Goal: Task Accomplishment & Management: Complete application form

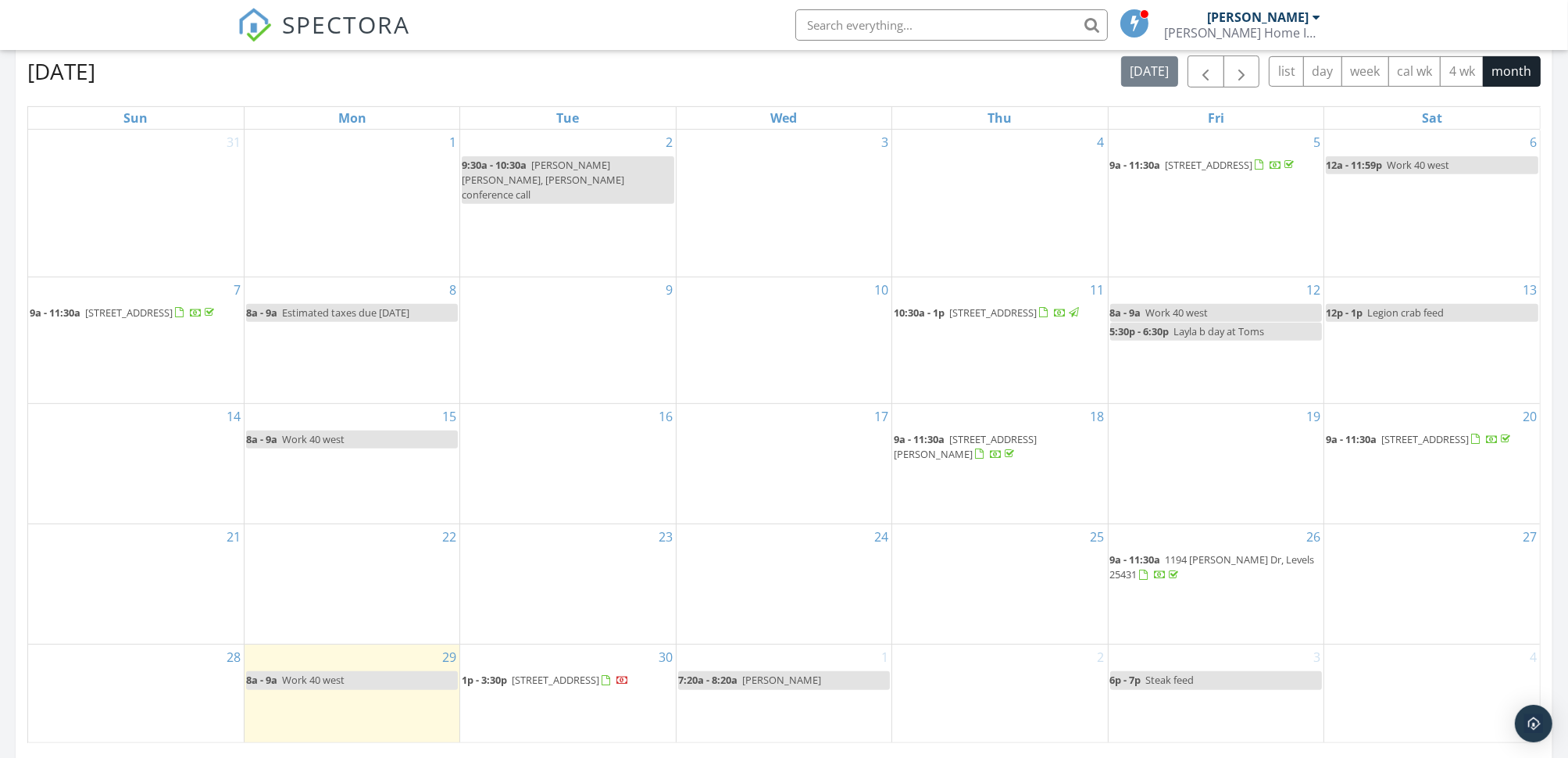
scroll to position [1053, 0]
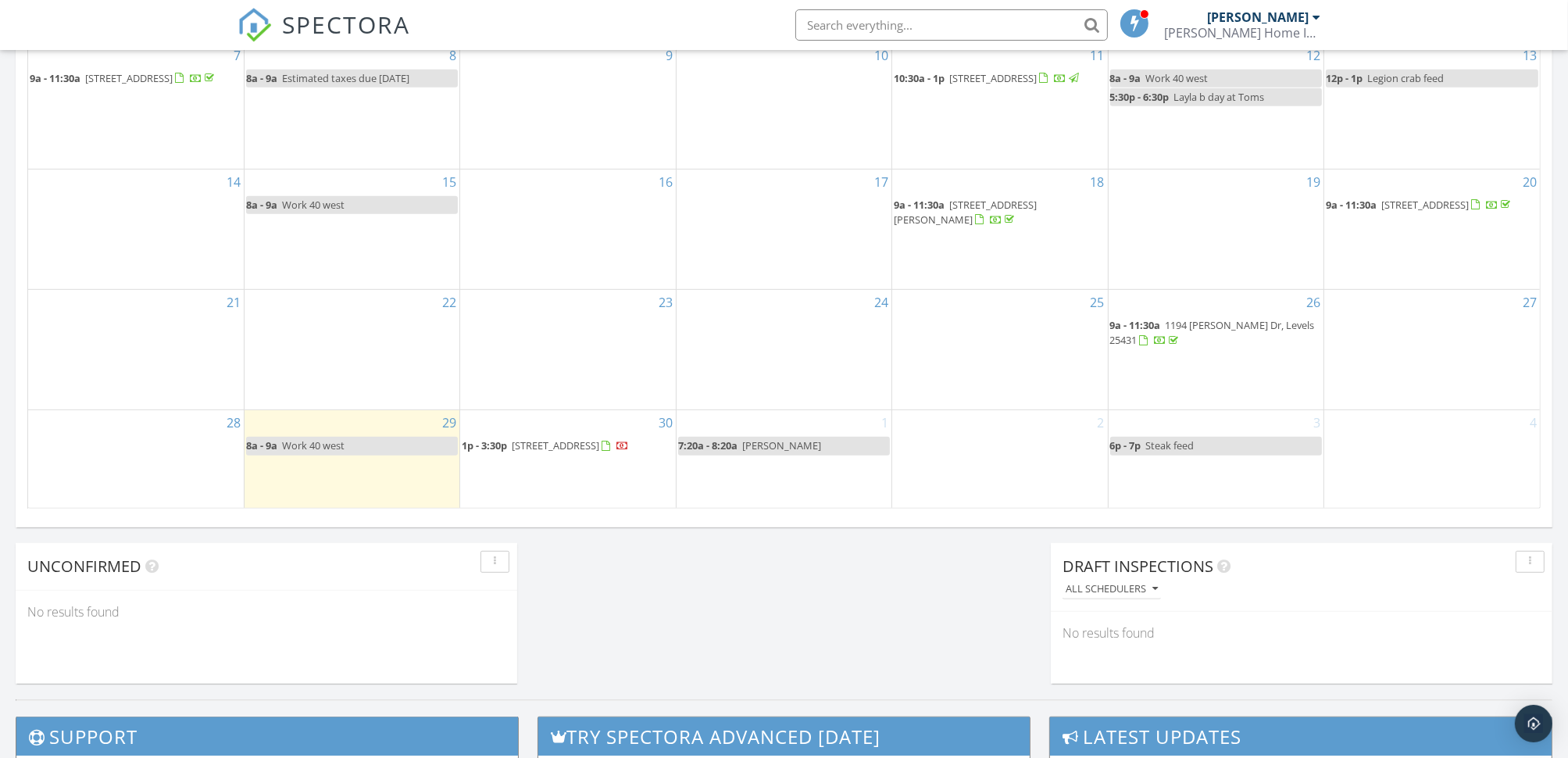
click at [987, 410] on div "2" at bounding box center [999, 459] width 215 height 98
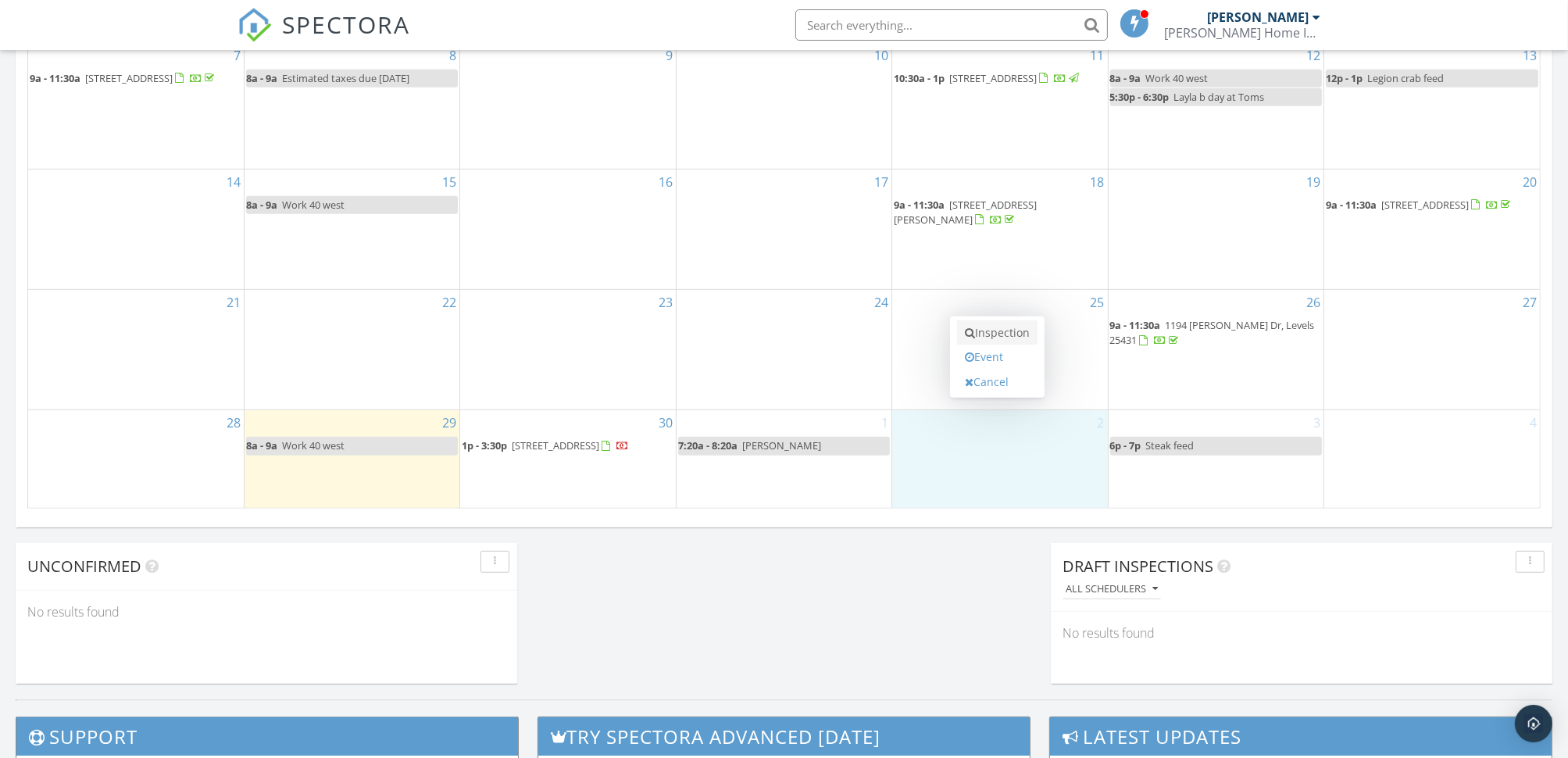
click at [996, 331] on link "Inspection" at bounding box center [997, 332] width 80 height 25
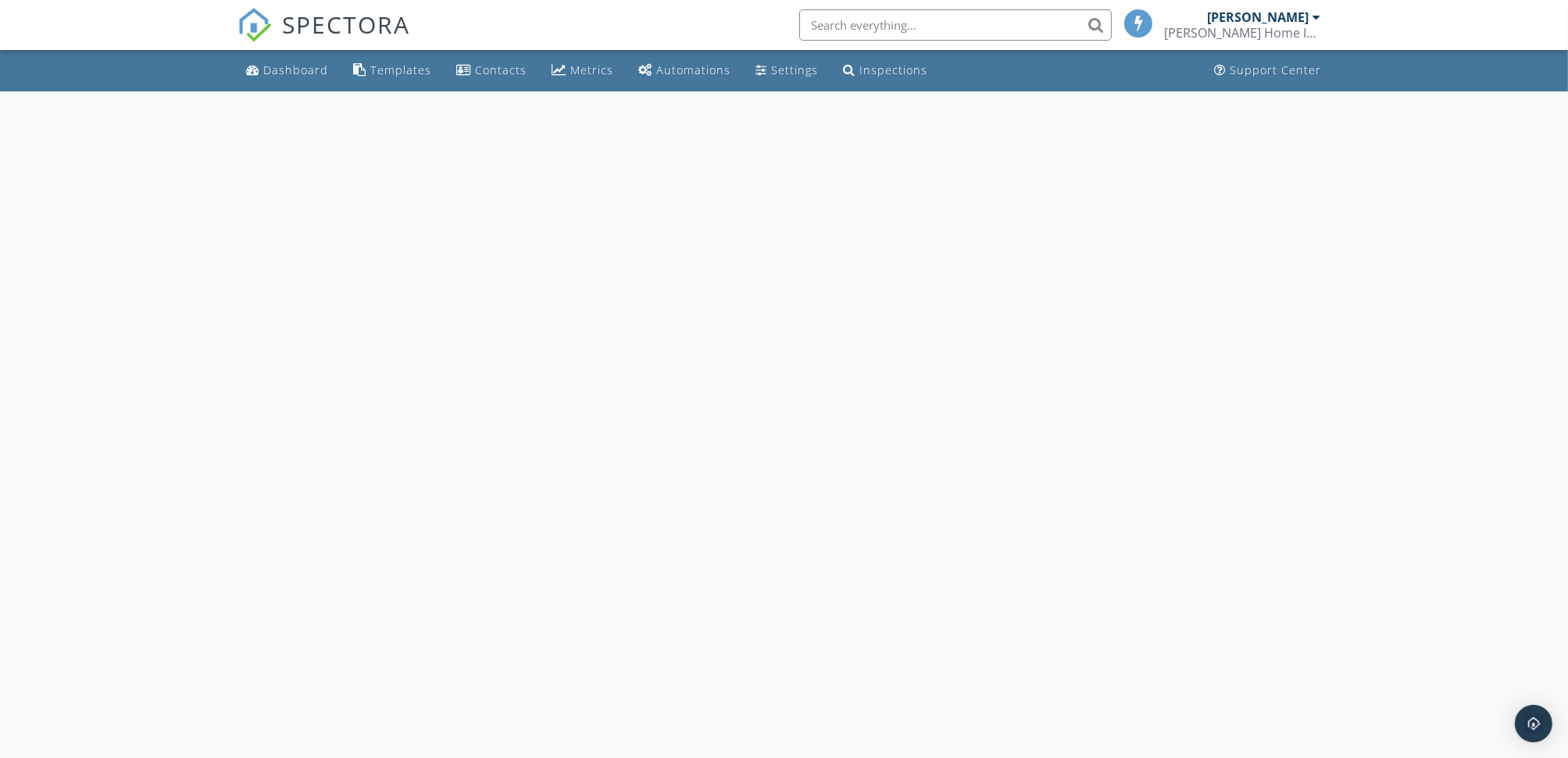
select select "9"
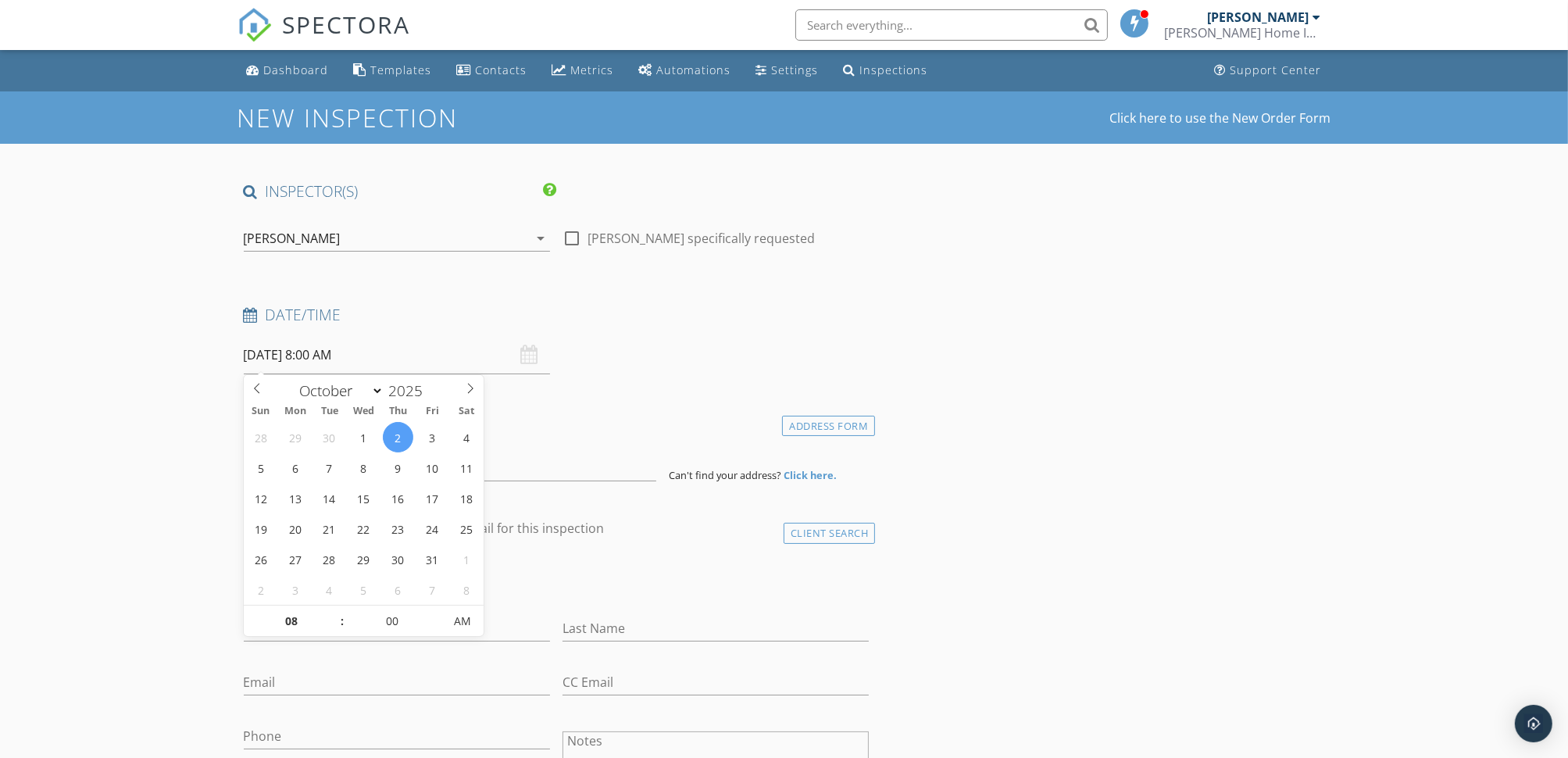
click at [307, 354] on input "10/02/2025 8:00 AM" at bounding box center [397, 355] width 307 height 39
type input "09"
type input "[DATE] 9:00 AM"
click at [337, 610] on span at bounding box center [334, 613] width 11 height 15
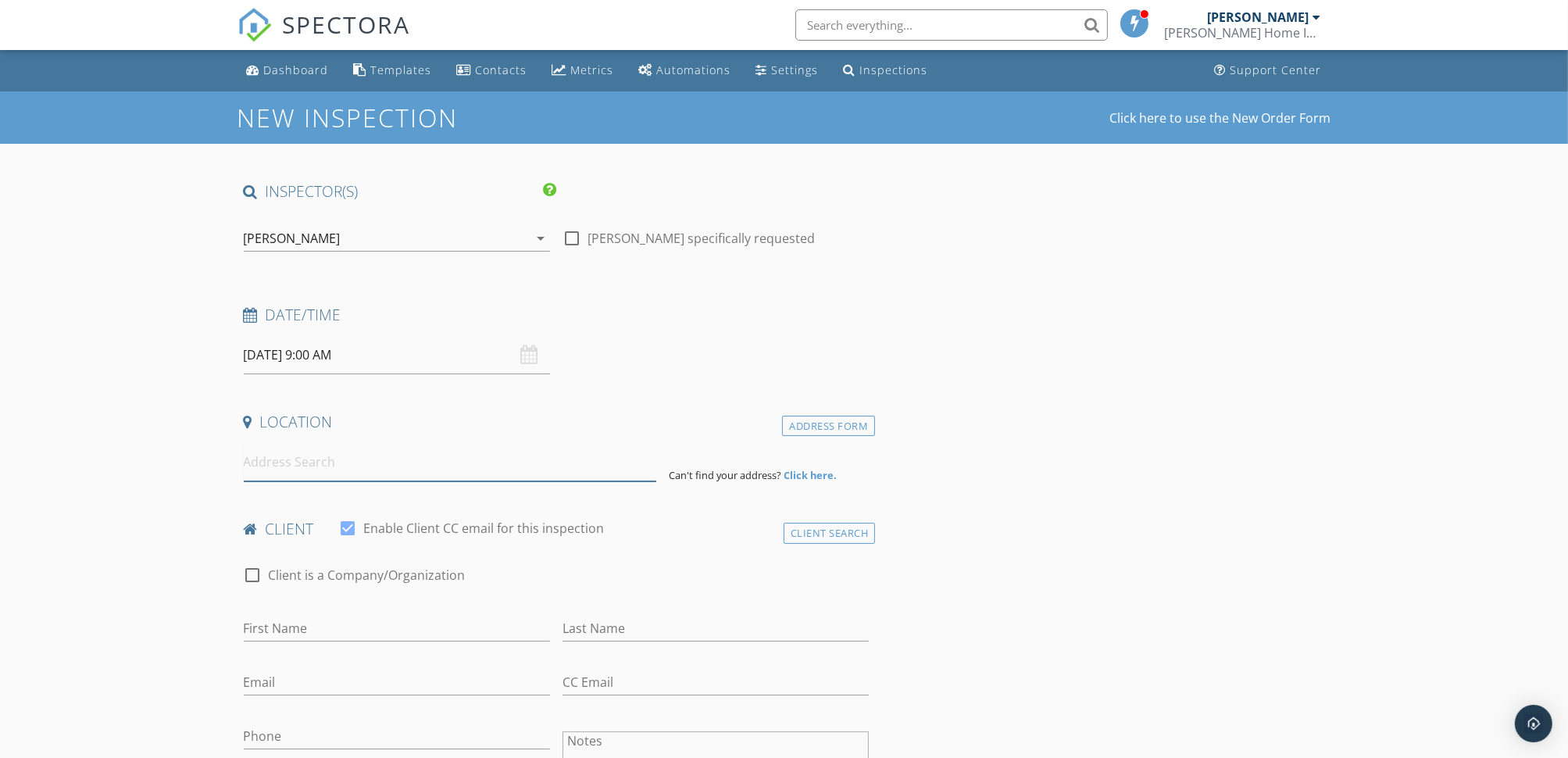
click at [271, 463] on input at bounding box center [450, 462] width 413 height 39
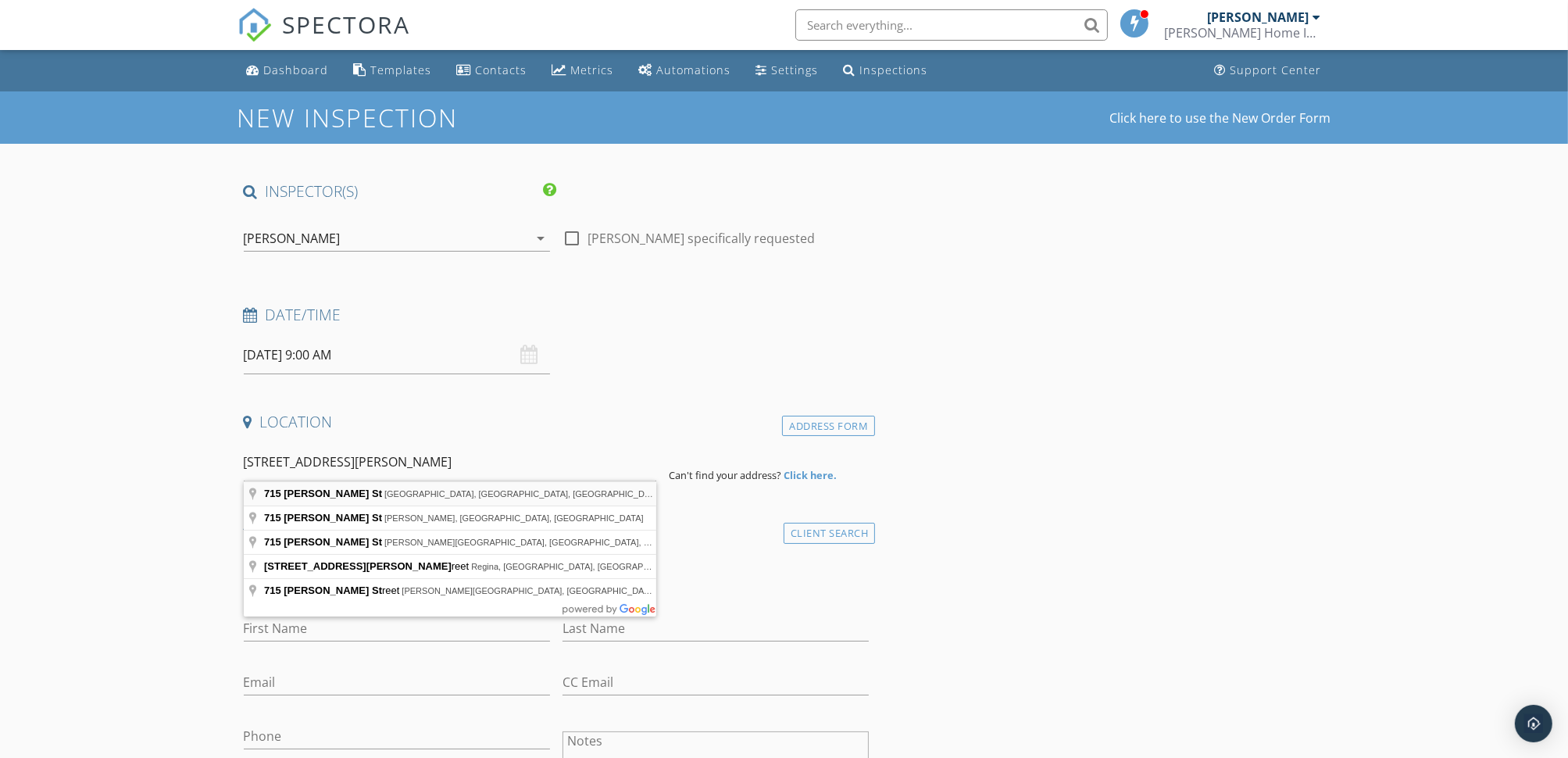
type input "715 Albert St, Martinsburg, WV, USA"
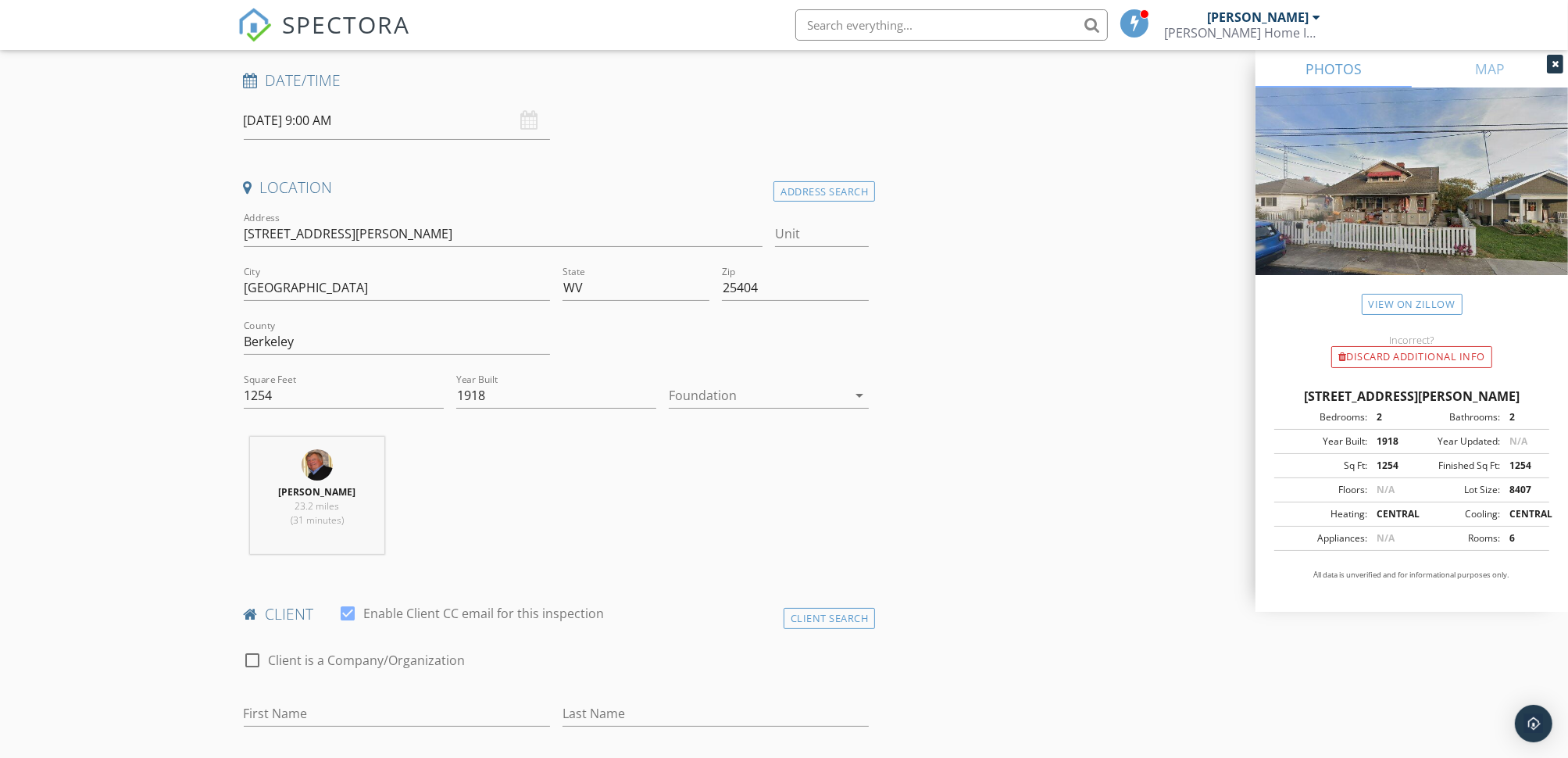
scroll to position [391, 0]
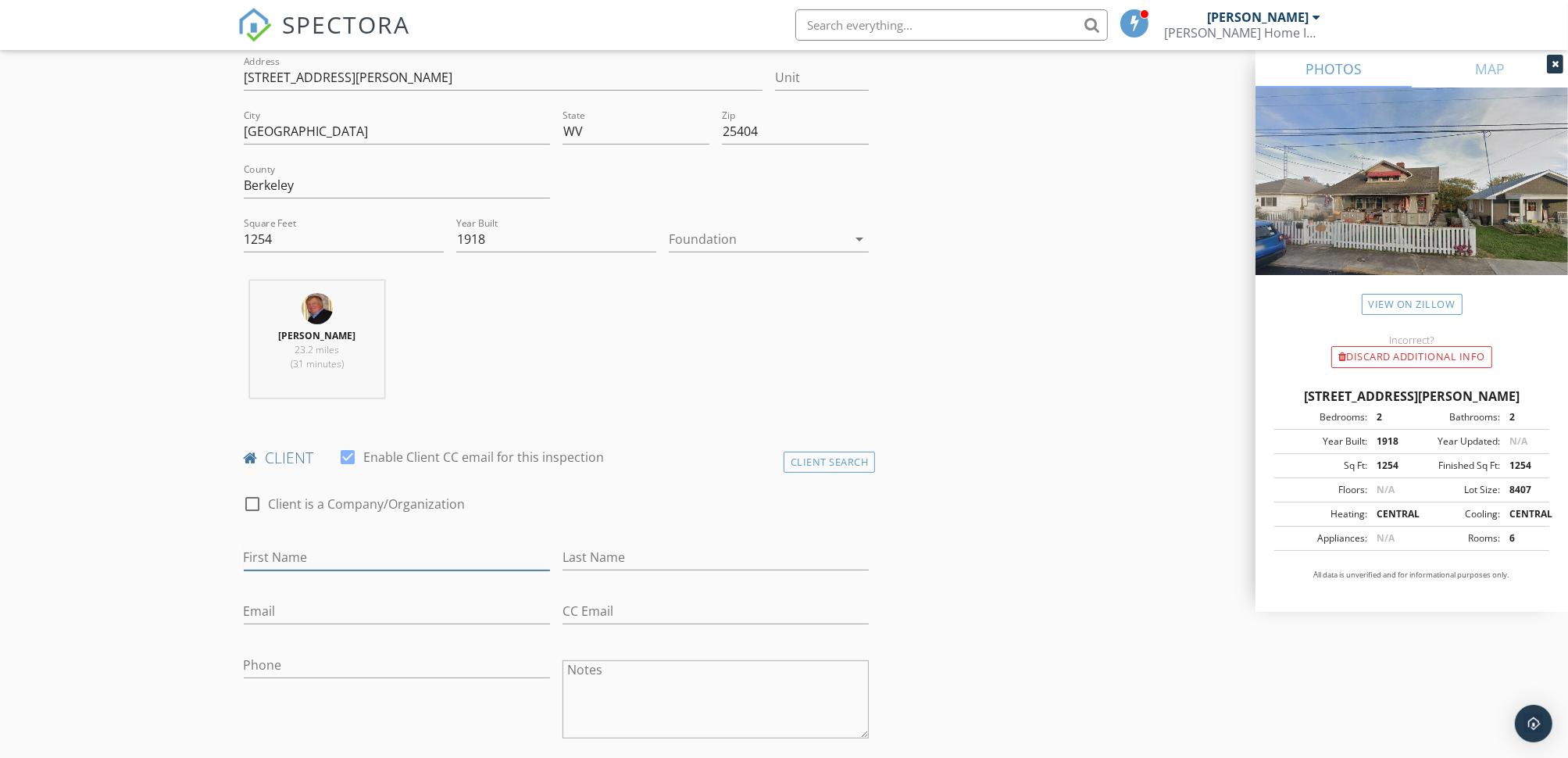
click at [309, 555] on input "First Name" at bounding box center [397, 558] width 307 height 26
click at [271, 555] on input "Patria" at bounding box center [397, 558] width 307 height 26
click at [279, 554] on input "Patrica" at bounding box center [397, 558] width 307 height 26
type input "[PERSON_NAME]"
click at [572, 555] on input "Last Name" at bounding box center [716, 558] width 307 height 26
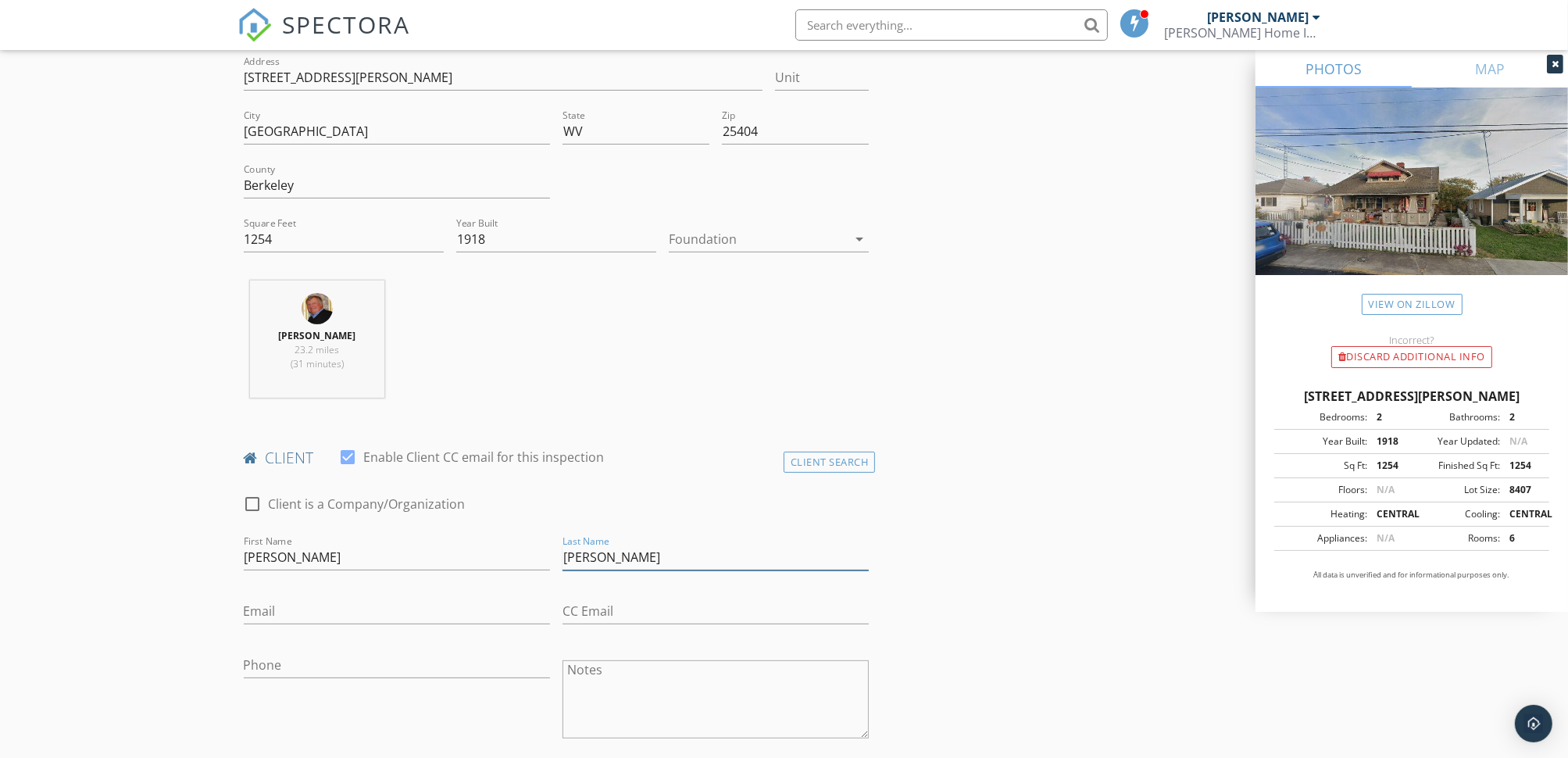
type input "[PERSON_NAME]"
click at [284, 611] on input "Email" at bounding box center [397, 612] width 307 height 26
type input "[EMAIL_ADDRESS][DOMAIN_NAME]"
click at [263, 666] on input "Phone" at bounding box center [397, 665] width 307 height 26
type input "[PHONE_NUMBER]"
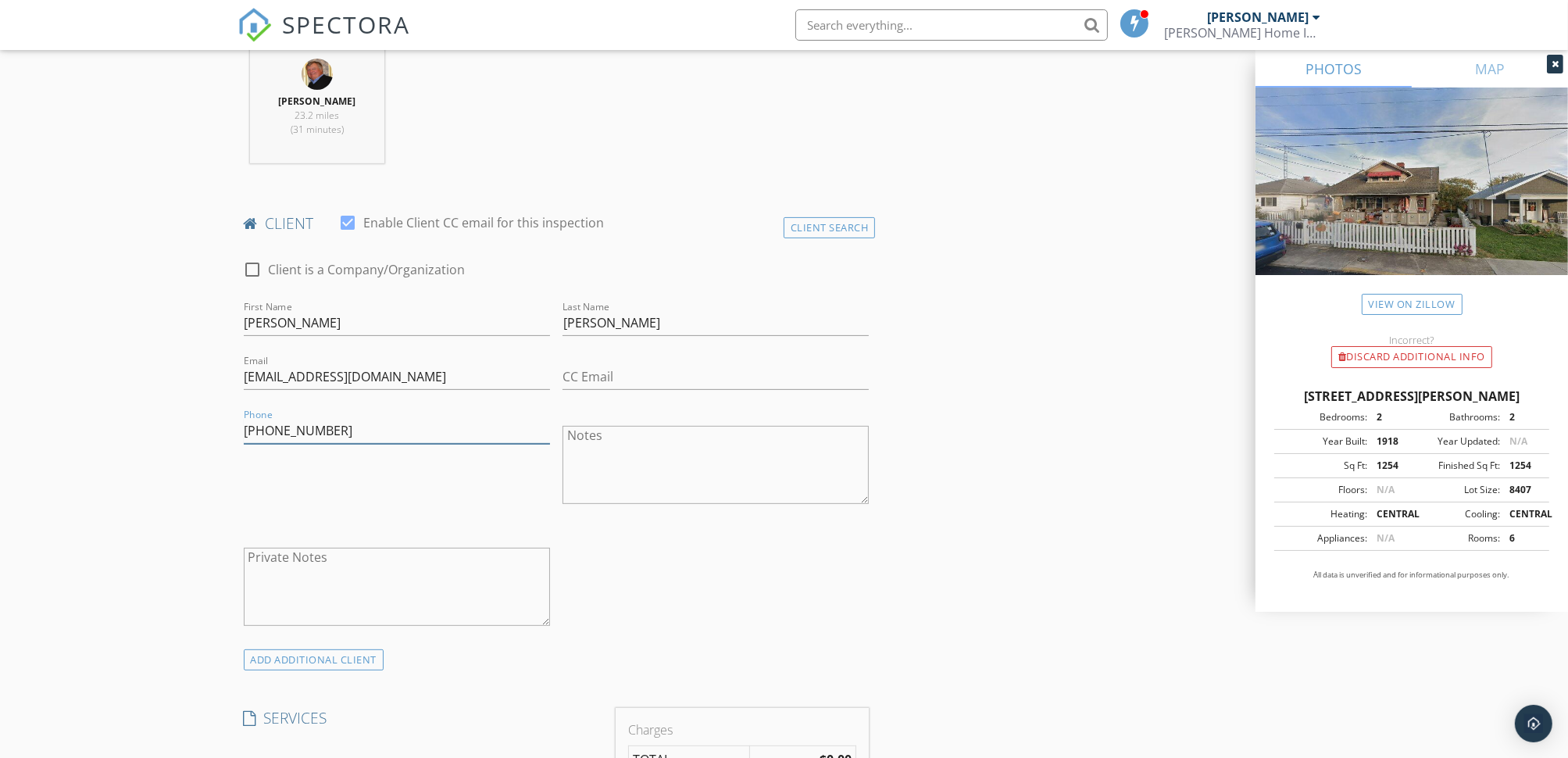
scroll to position [937, 0]
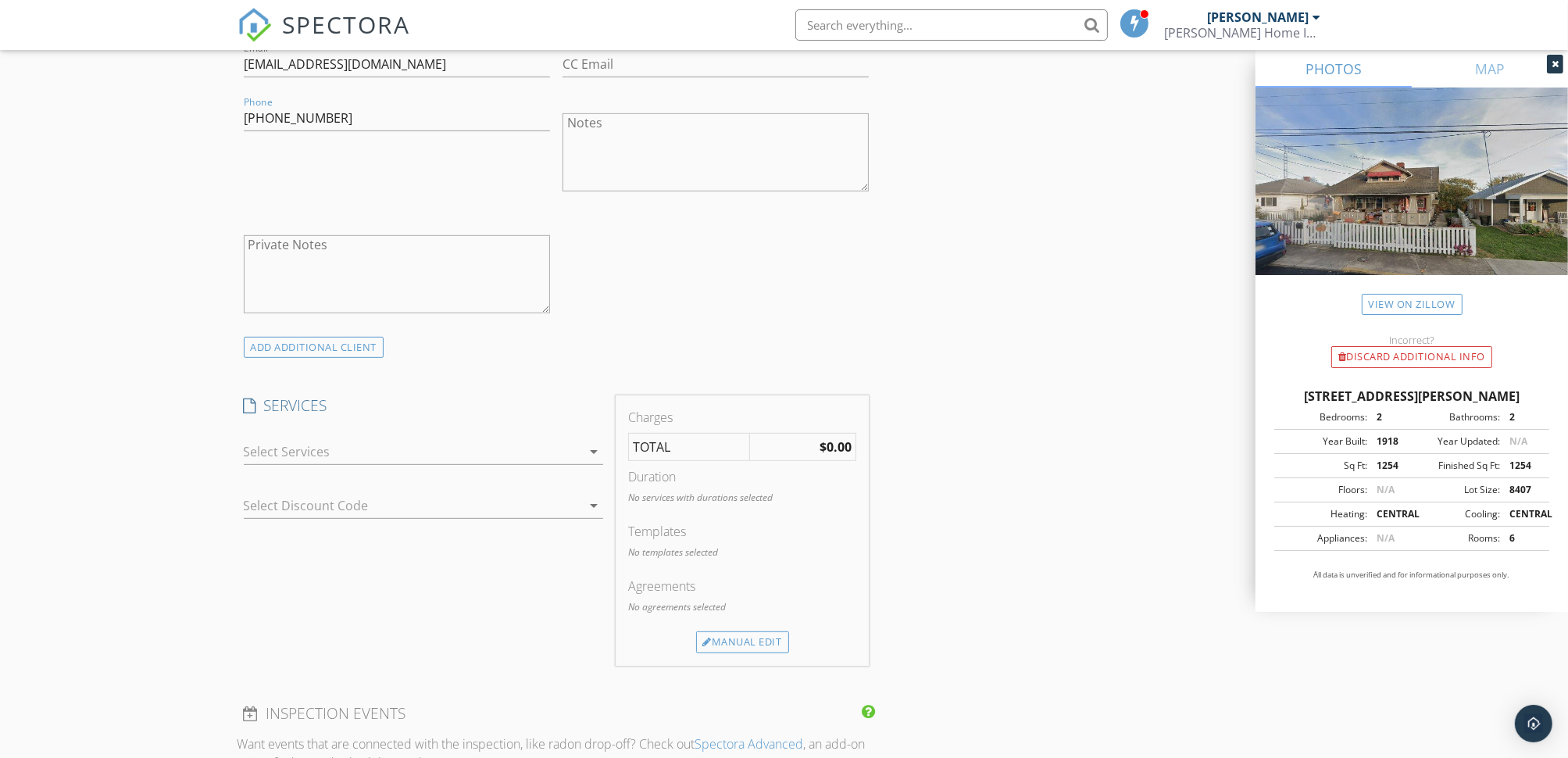
click at [315, 453] on div at bounding box center [413, 451] width 337 height 25
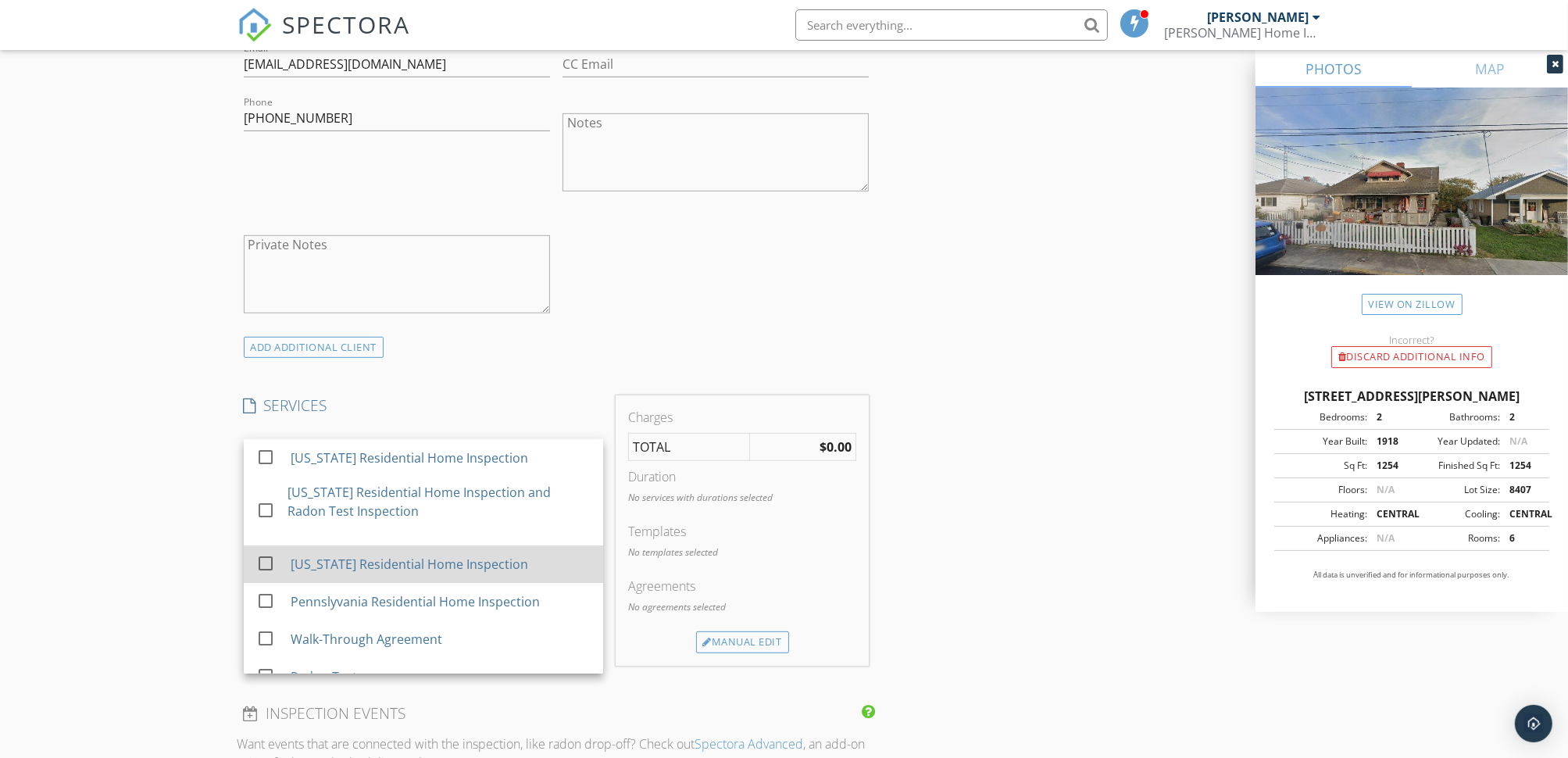
click at [262, 557] on div at bounding box center [265, 563] width 27 height 27
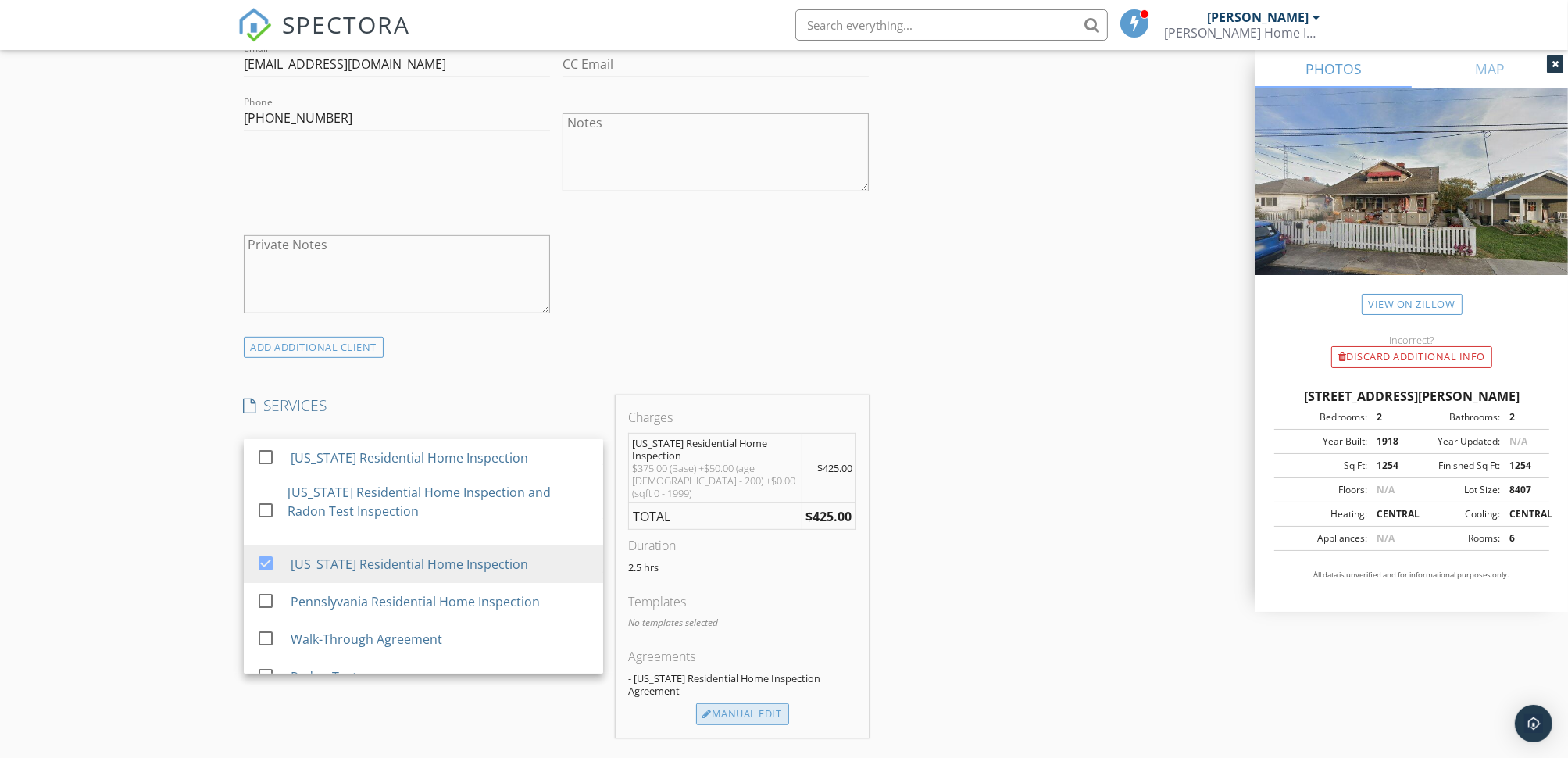
click at [757, 703] on div "Manual Edit" at bounding box center [742, 714] width 93 height 22
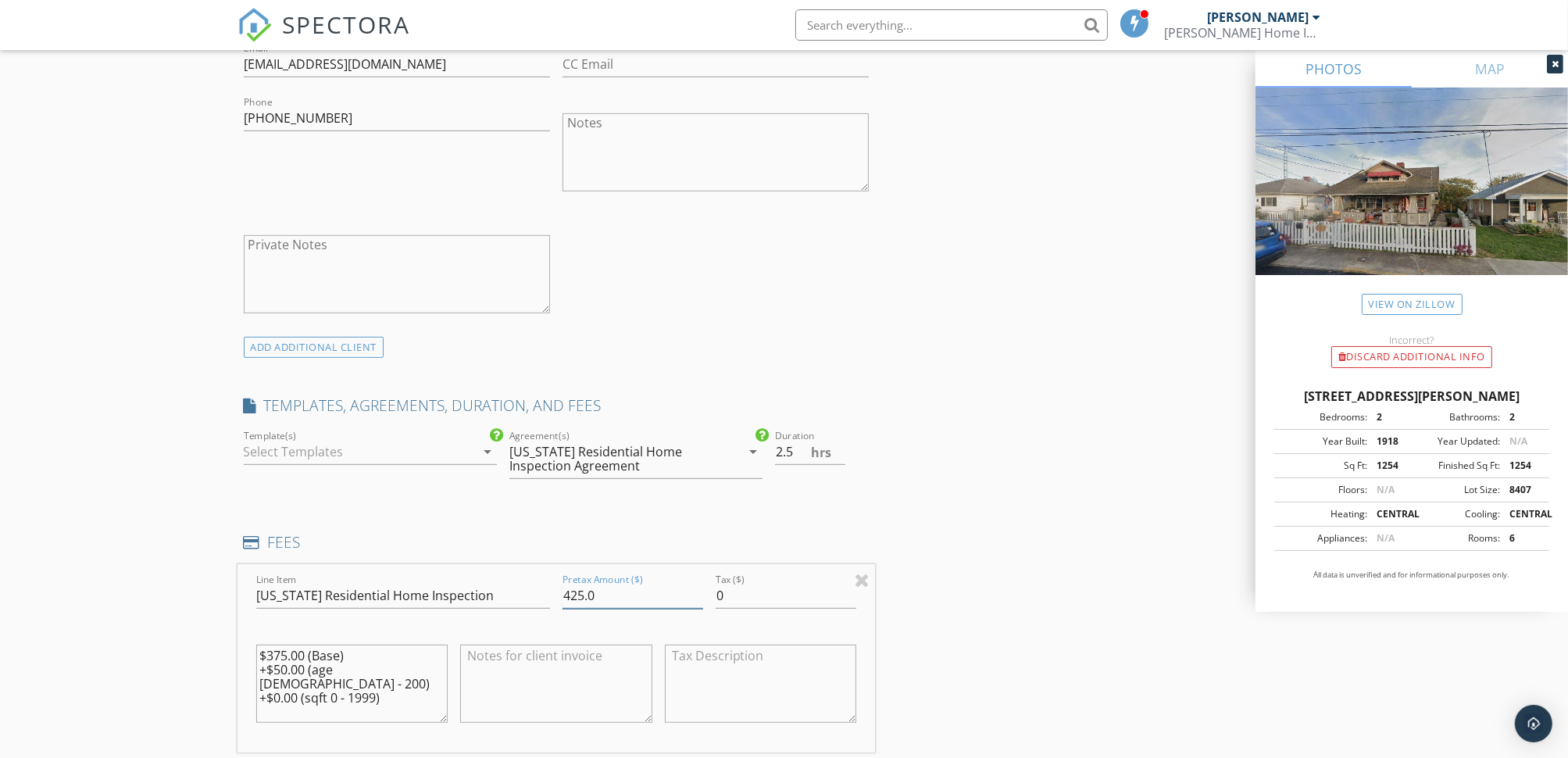
click at [581, 590] on input "425.0" at bounding box center [633, 595] width 140 height 26
type input "400.0"
drag, startPoint x: 379, startPoint y: 680, endPoint x: 255, endPoint y: 653, distance: 126.9
click at [256, 653] on textarea "$375.00 (Base) +$50.00 (age 49 - 200) +$0.00 (sqft 0 - 1999)" at bounding box center [352, 683] width 192 height 78
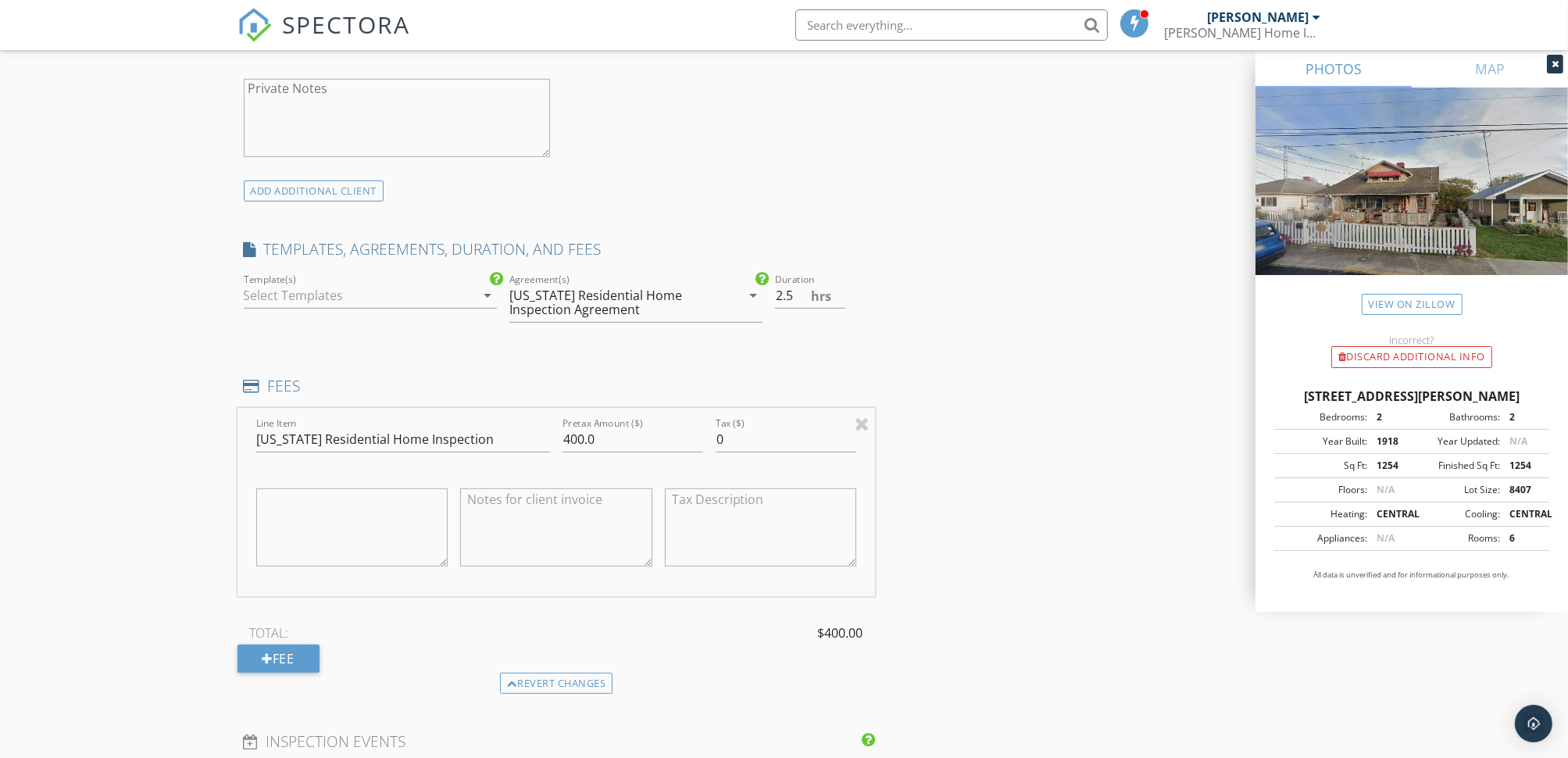
click at [307, 285] on div at bounding box center [360, 295] width 231 height 25
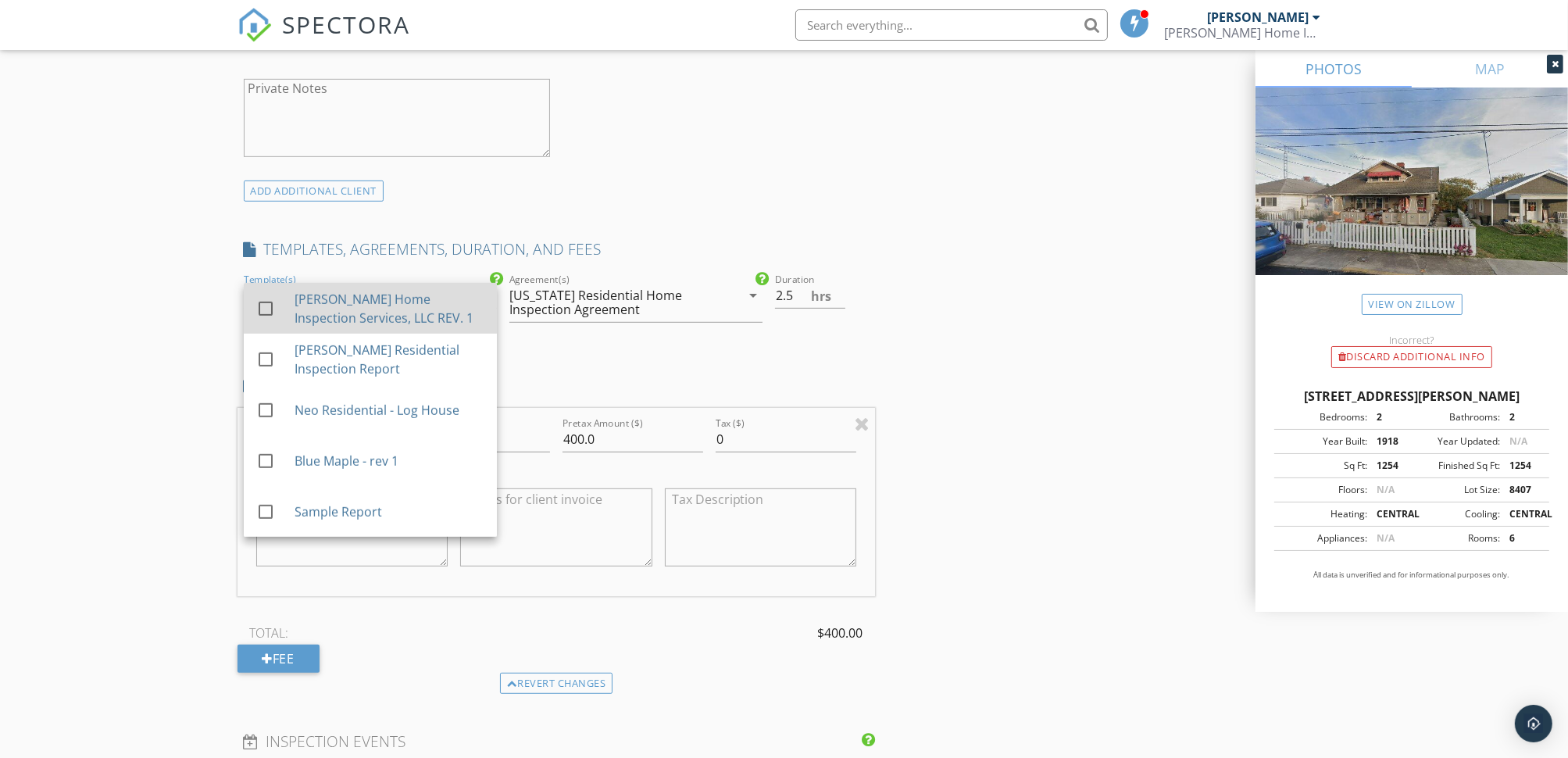
click at [327, 307] on div "[PERSON_NAME] Home Inspection Services, LLC REV. 1" at bounding box center [389, 308] width 190 height 38
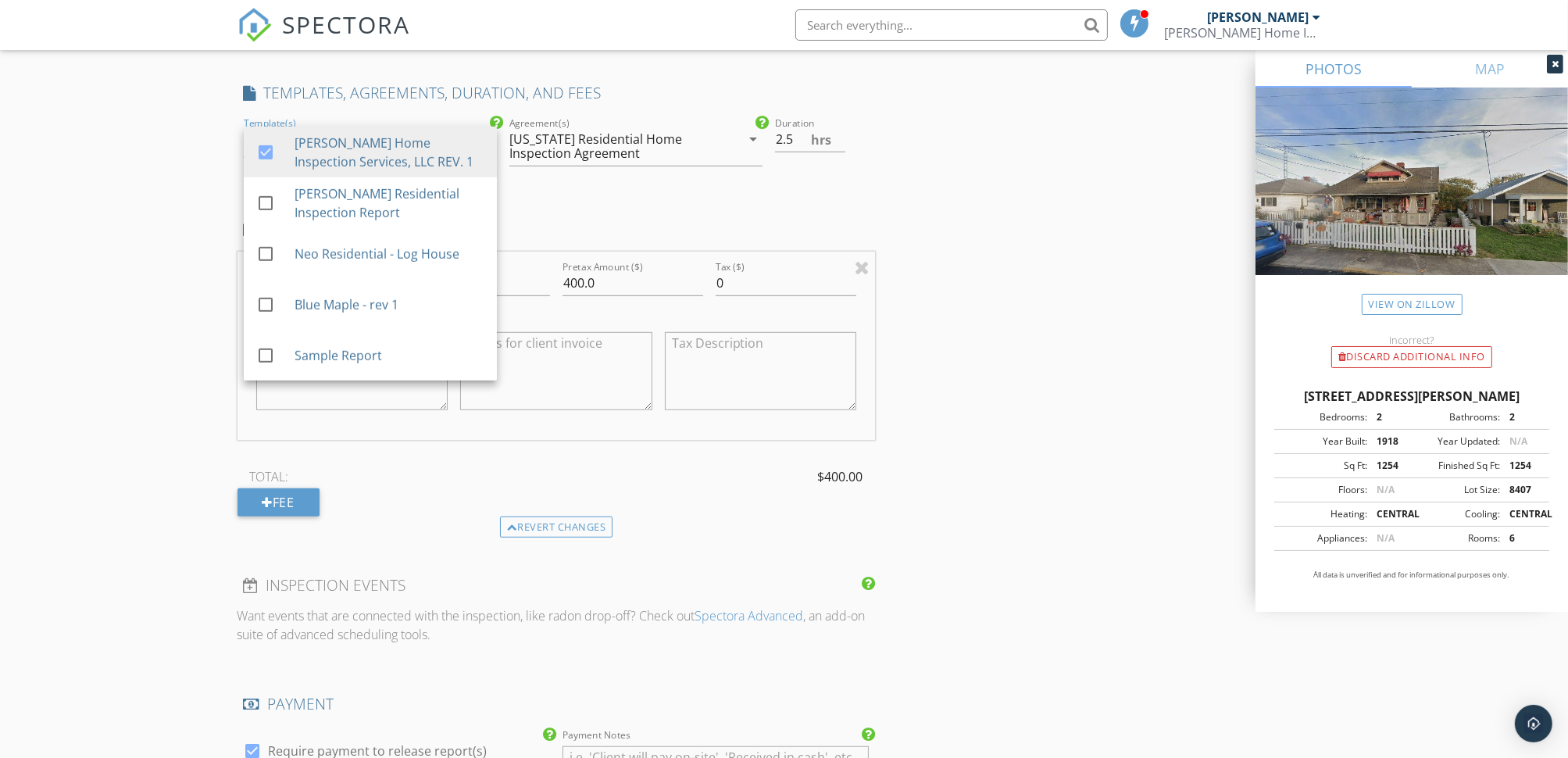
click at [87, 428] on div "New Inspection Click here to use the New Order Form INSPECTOR(S) check_box Arno…" at bounding box center [784, 304] width 1568 height 2927
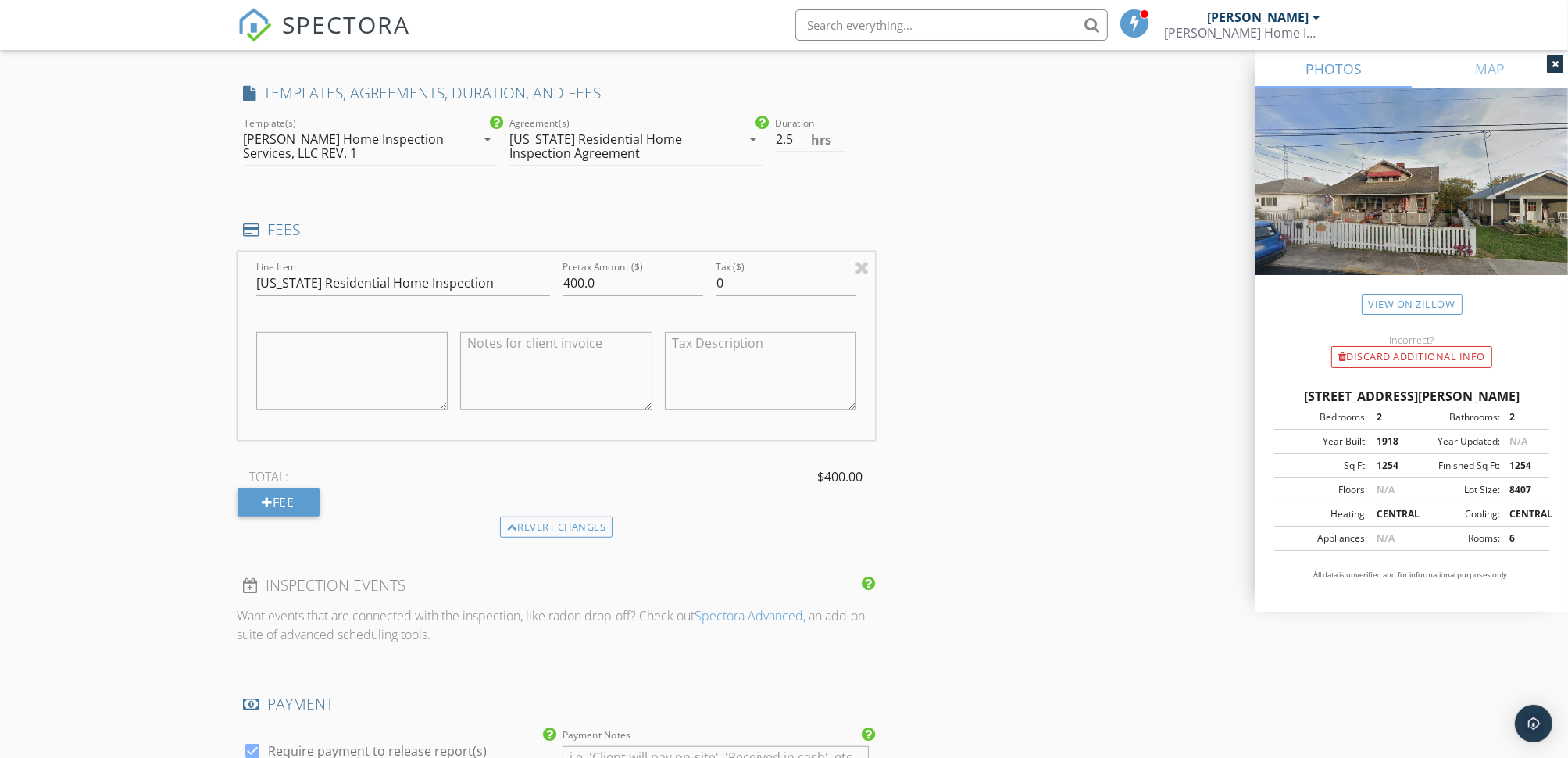
click at [93, 429] on div "New Inspection Click here to use the New Order Form INSPECTOR(S) check_box Arno…" at bounding box center [784, 304] width 1568 height 2927
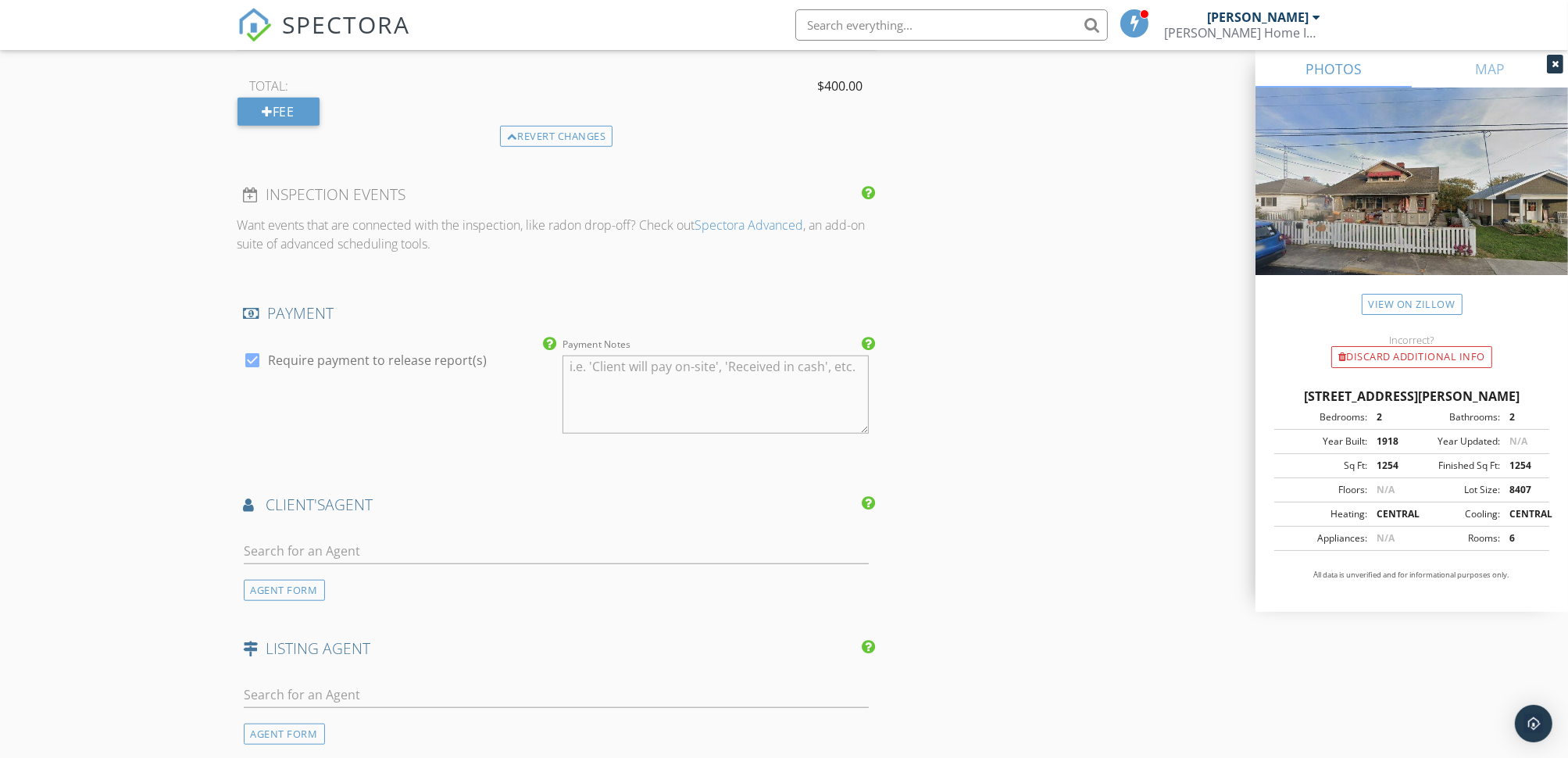
scroll to position [1719, 0]
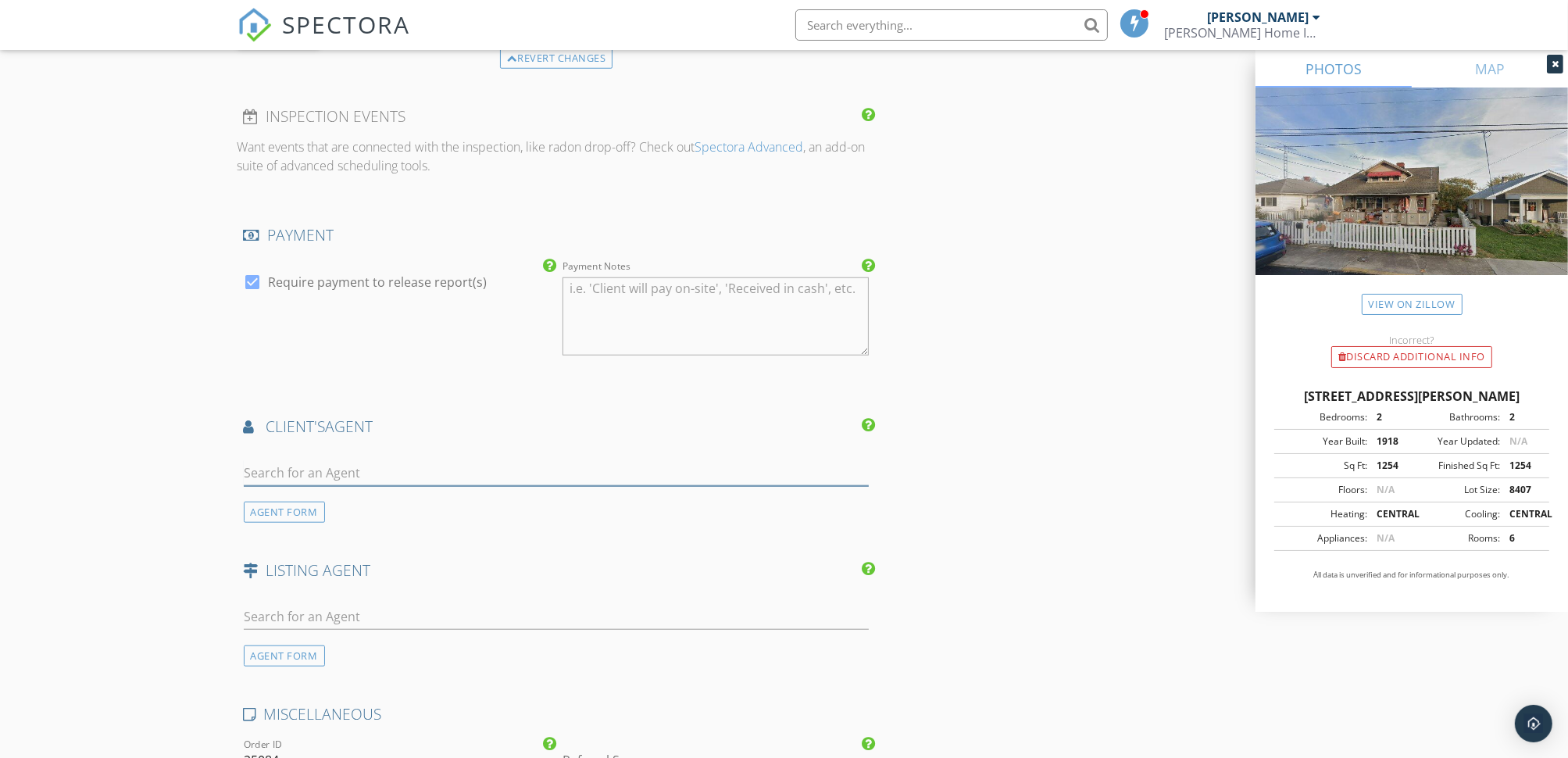
click at [269, 469] on input "text" at bounding box center [557, 473] width 626 height 26
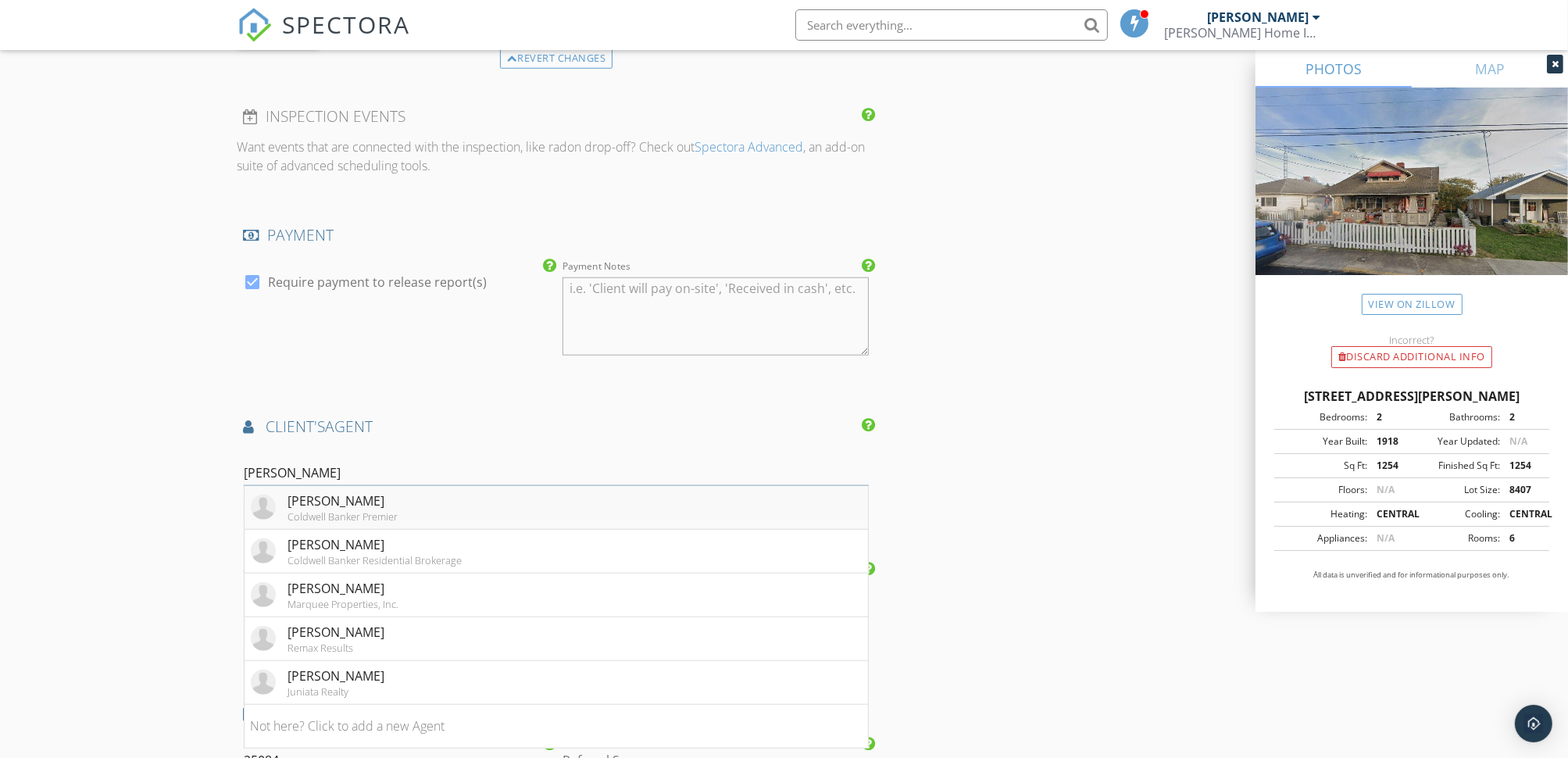
type input "kim"
click at [311, 510] on div "Coldwell Banker Premier" at bounding box center [343, 516] width 110 height 13
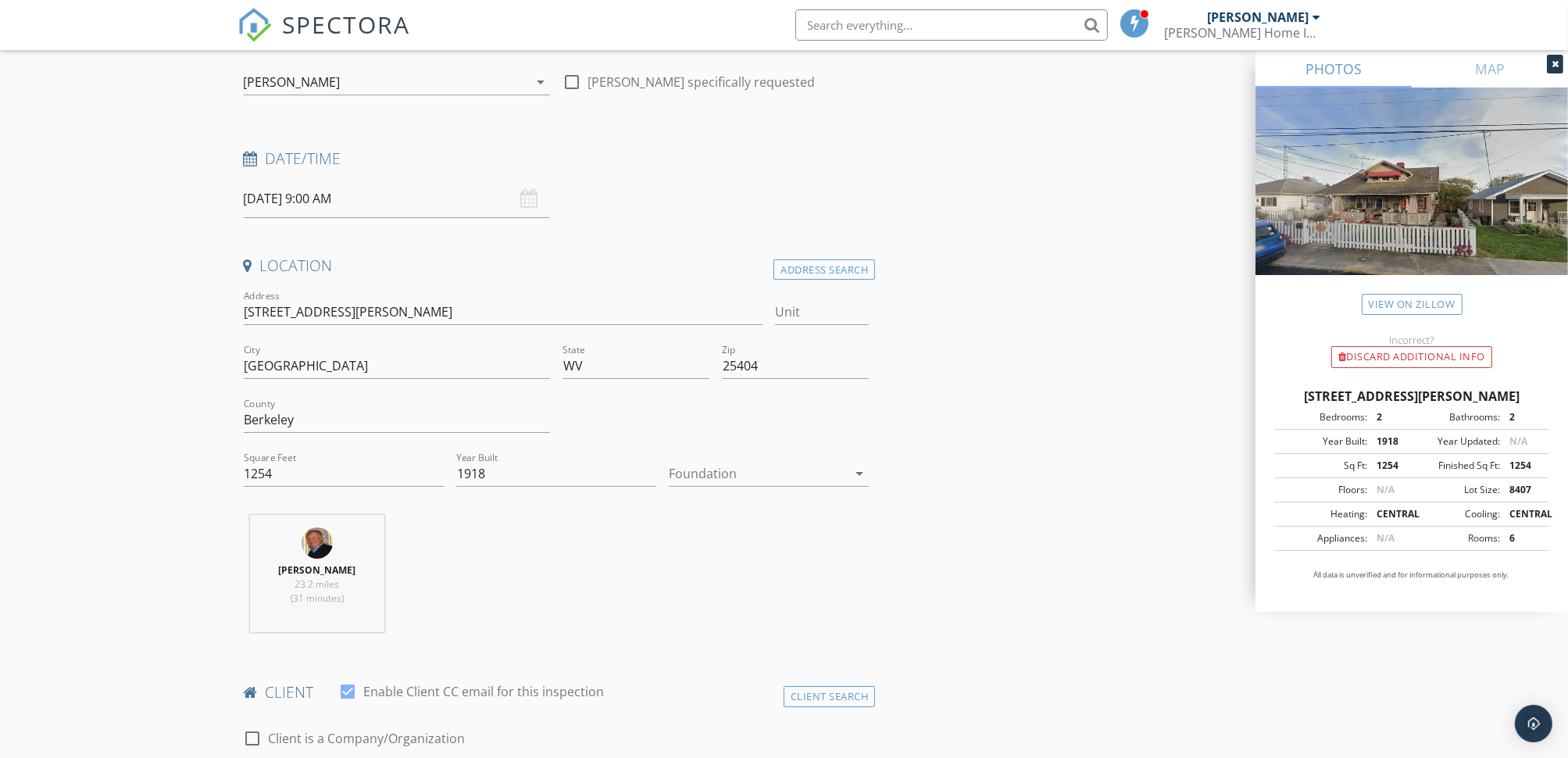
scroll to position [78, 0]
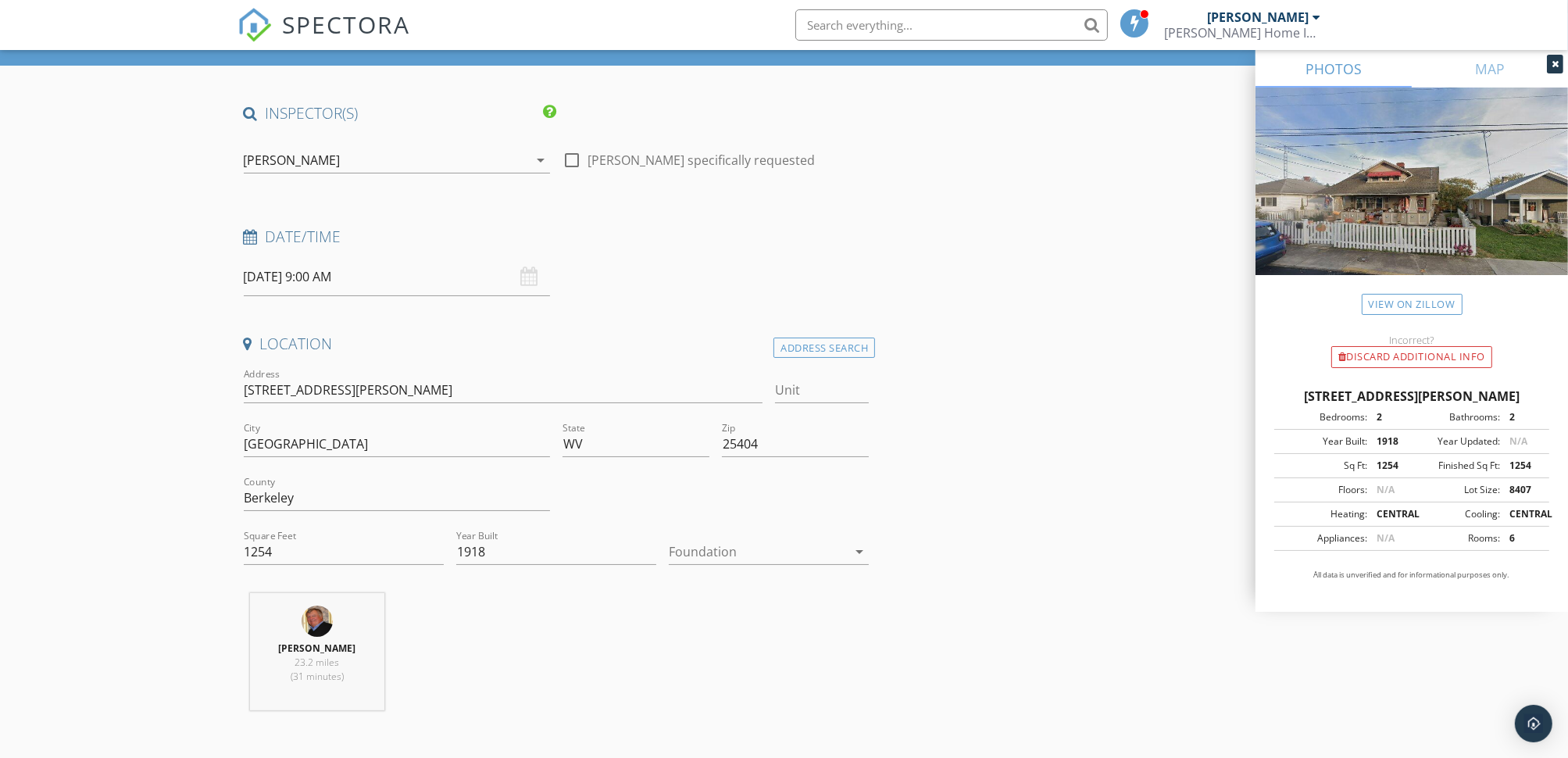
click at [697, 554] on div at bounding box center [758, 551] width 178 height 25
click at [694, 591] on div "Basement" at bounding box center [768, 594] width 175 height 19
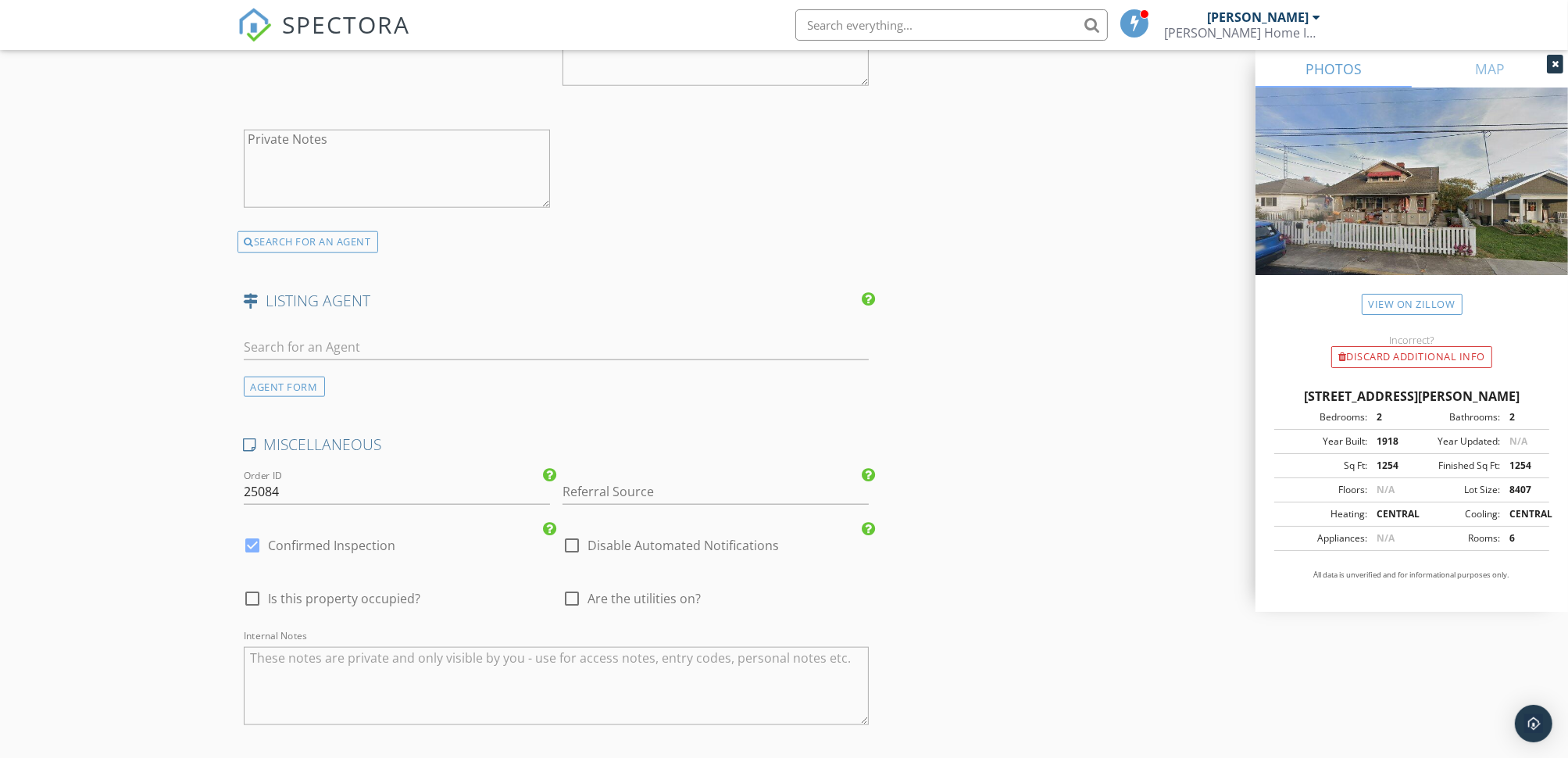
scroll to position [2609, 0]
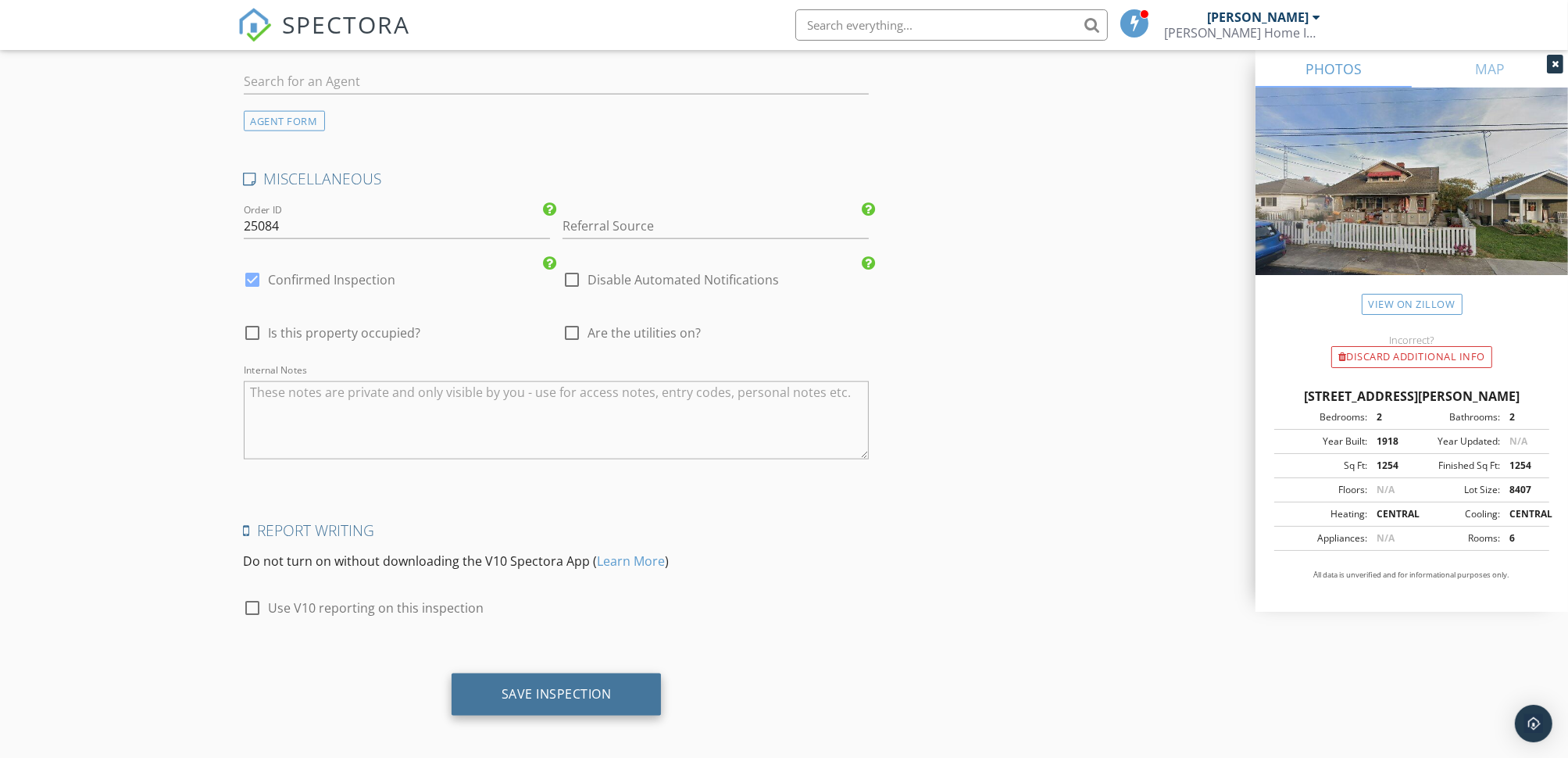
click at [550, 686] on div "Save Inspection" at bounding box center [557, 694] width 110 height 15
